Goal: Transaction & Acquisition: Book appointment/travel/reservation

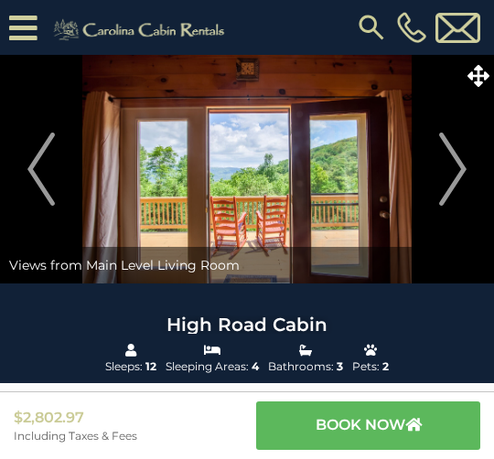
click at [482, 80] on icon at bounding box center [478, 76] width 22 height 22
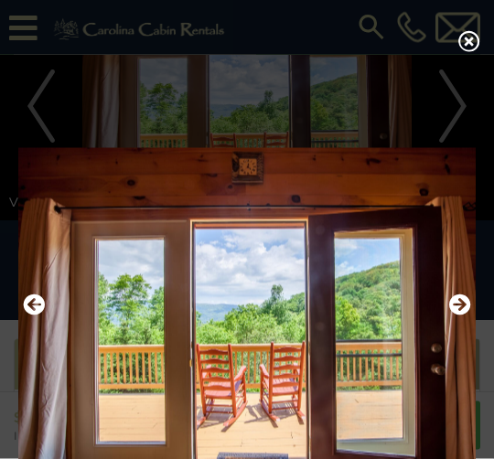
scroll to position [101, 0]
click at [474, 46] on icon at bounding box center [469, 41] width 22 height 22
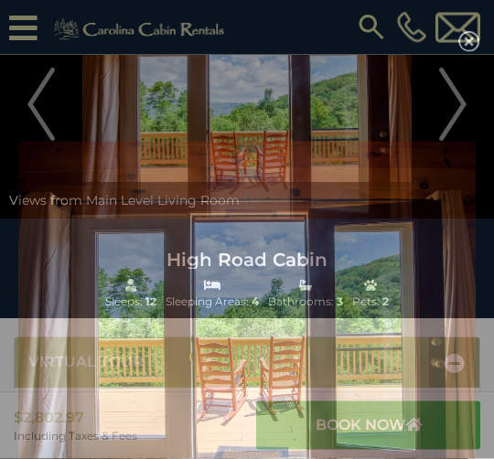
scroll to position [101, 0]
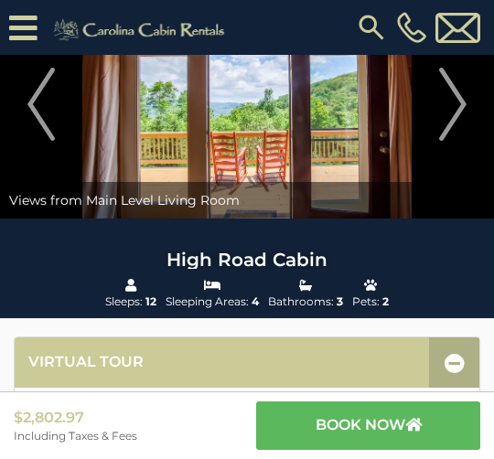
click at [313, 131] on img at bounding box center [247, 104] width 494 height 229
click at [312, 171] on img at bounding box center [247, 104] width 494 height 229
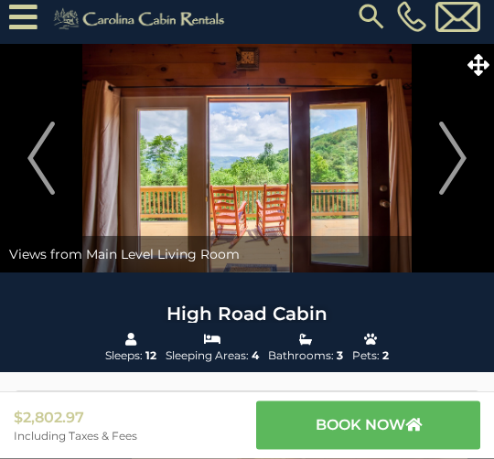
scroll to position [0, 0]
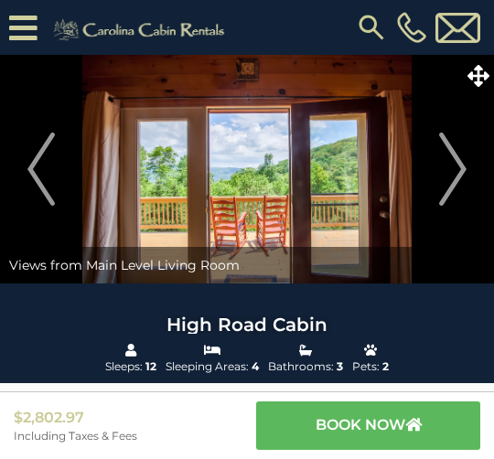
click at [462, 166] on img "Next" at bounding box center [452, 169] width 27 height 73
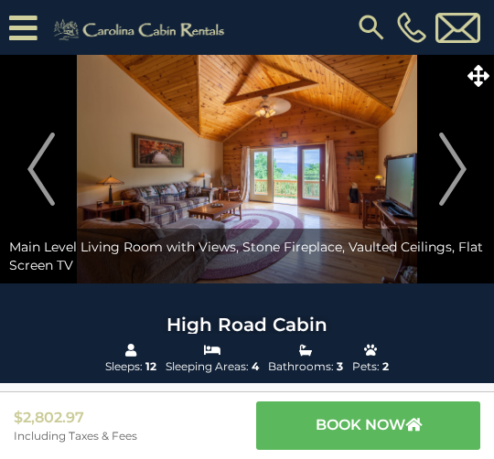
click at [454, 170] on img "Next" at bounding box center [452, 169] width 27 height 73
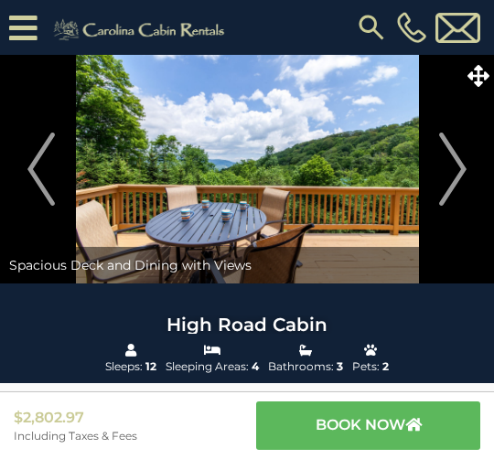
click at [462, 166] on img "Next" at bounding box center [452, 169] width 27 height 73
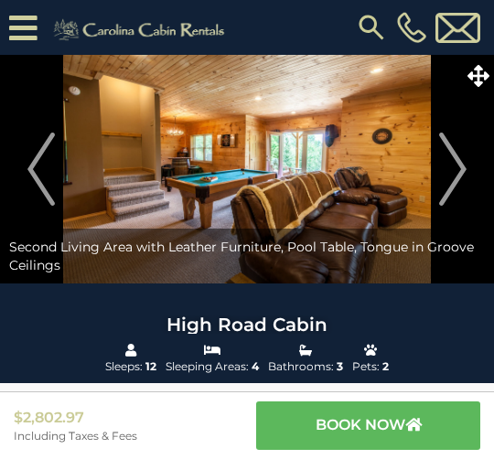
click at [455, 166] on img "Next" at bounding box center [452, 169] width 27 height 73
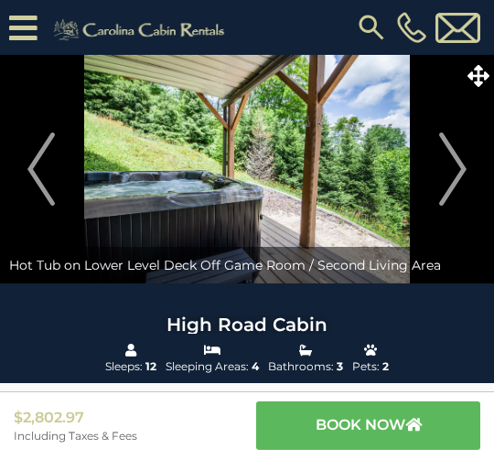
click at [465, 168] on img "Next" at bounding box center [452, 169] width 27 height 73
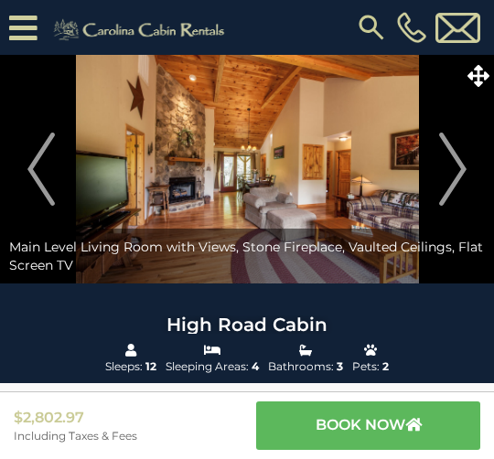
click at [463, 167] on img "Next" at bounding box center [452, 169] width 27 height 73
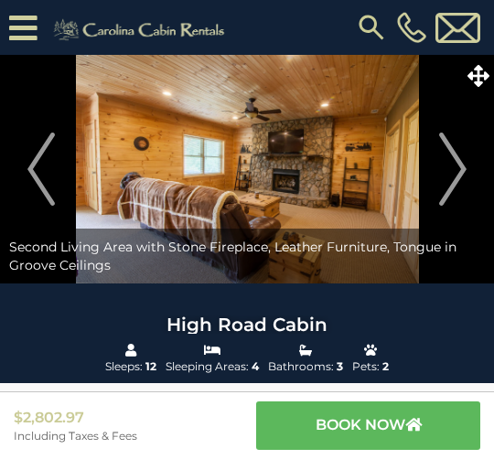
click at [459, 167] on img "Next" at bounding box center [452, 169] width 27 height 73
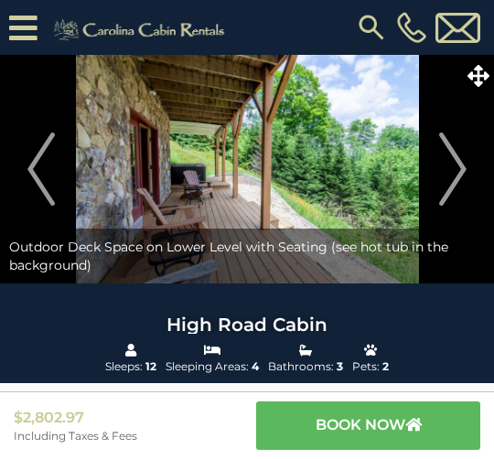
click at [463, 169] on img "Next" at bounding box center [452, 169] width 27 height 73
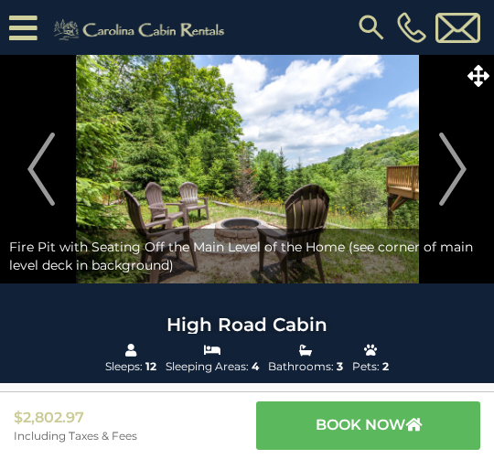
click at [461, 166] on img "Next" at bounding box center [452, 169] width 27 height 73
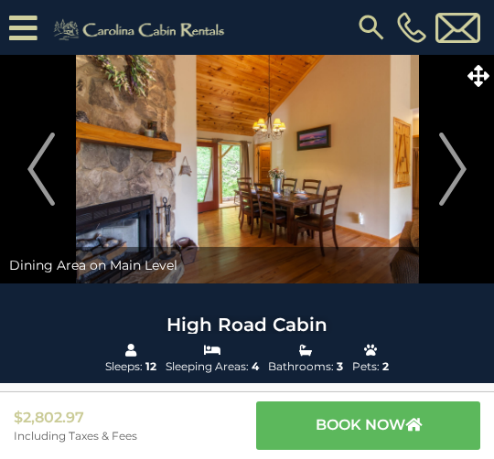
click at [464, 174] on img "Next" at bounding box center [452, 169] width 27 height 73
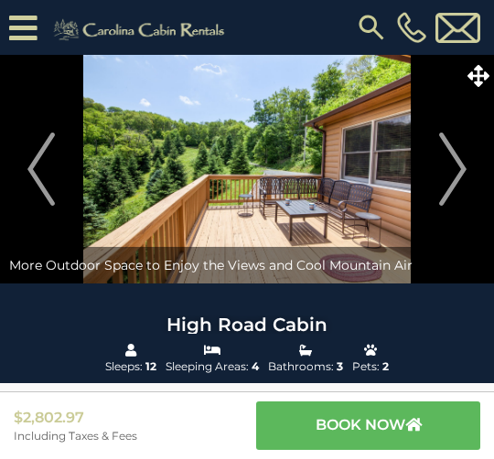
click at [456, 169] on img "Next" at bounding box center [452, 169] width 27 height 73
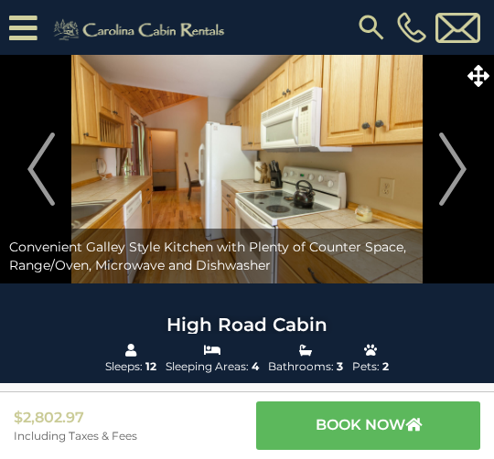
click at [458, 171] on img "Next" at bounding box center [452, 169] width 27 height 73
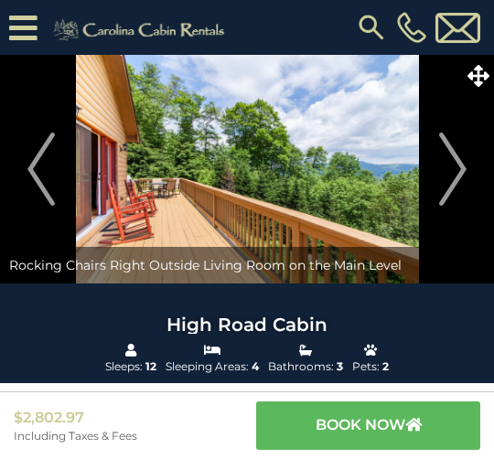
click at [458, 174] on img "Next" at bounding box center [452, 169] width 27 height 73
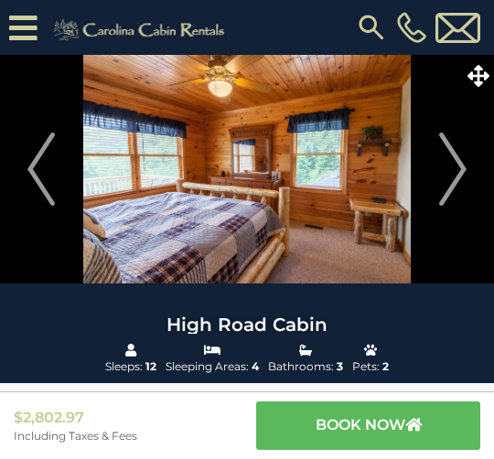
click at [462, 173] on img "Next" at bounding box center [452, 169] width 27 height 73
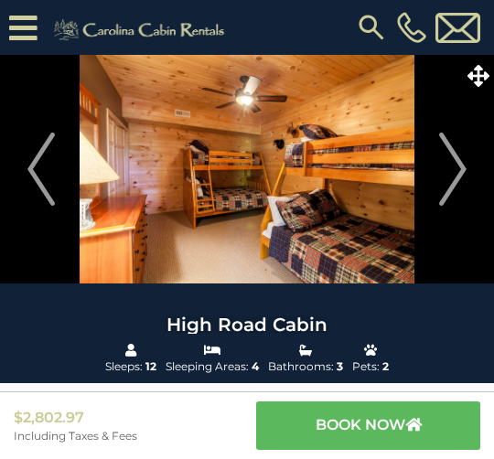
click at [457, 169] on img "Next" at bounding box center [452, 169] width 27 height 73
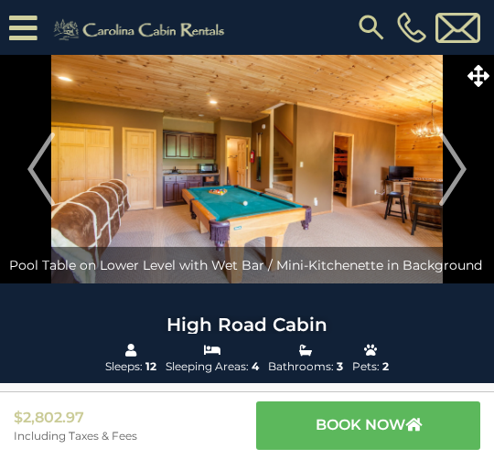
click at [462, 171] on img "Next" at bounding box center [452, 169] width 27 height 73
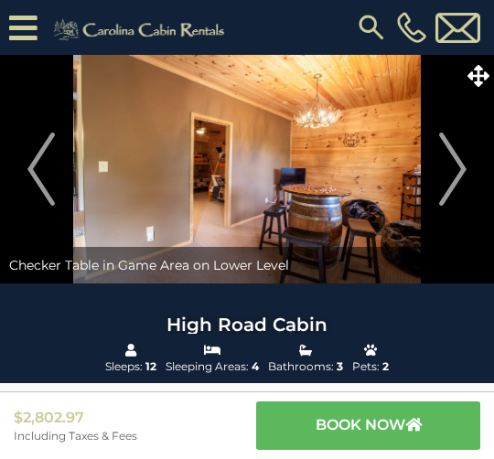
click at [461, 172] on img "Next" at bounding box center [452, 169] width 27 height 73
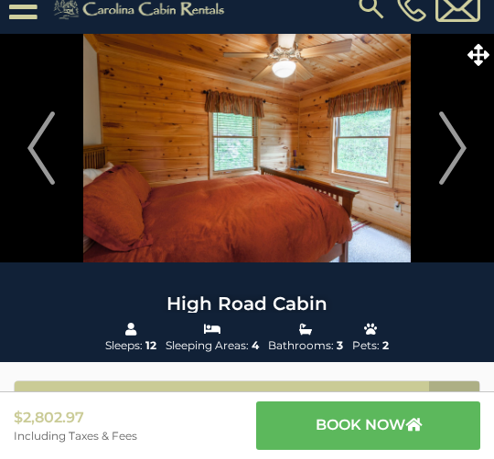
scroll to position [16, 0]
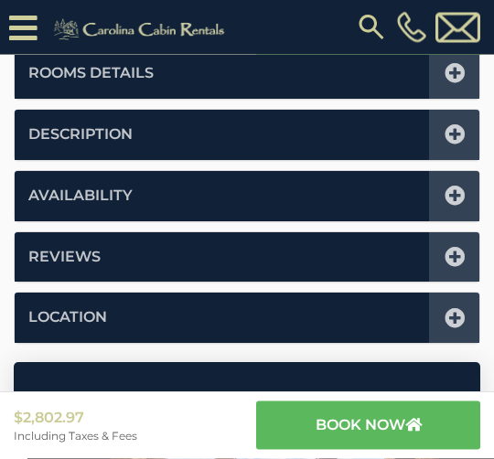
scroll to position [987, 0]
